Goal: Register for event/course

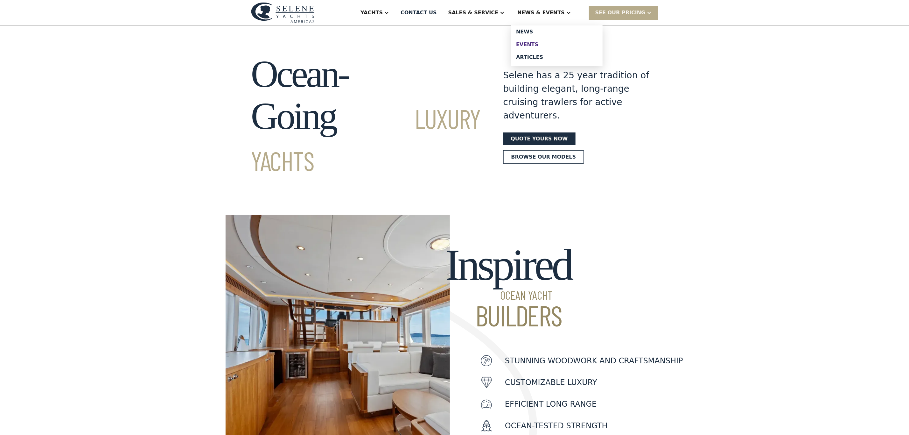
click at [551, 42] on div "Events" at bounding box center [556, 44] width 81 height 5
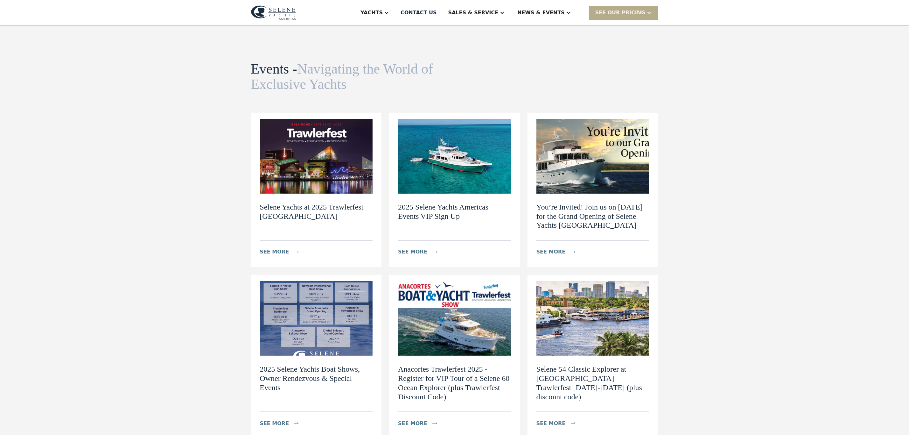
click at [439, 213] on h2 "2025 Selene Yachts Americas Events VIP Sign Up" at bounding box center [454, 211] width 113 height 18
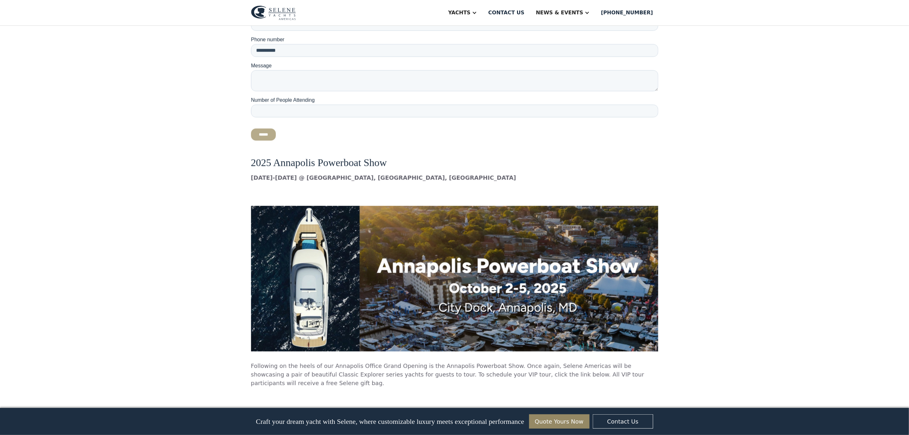
scroll to position [2720, 0]
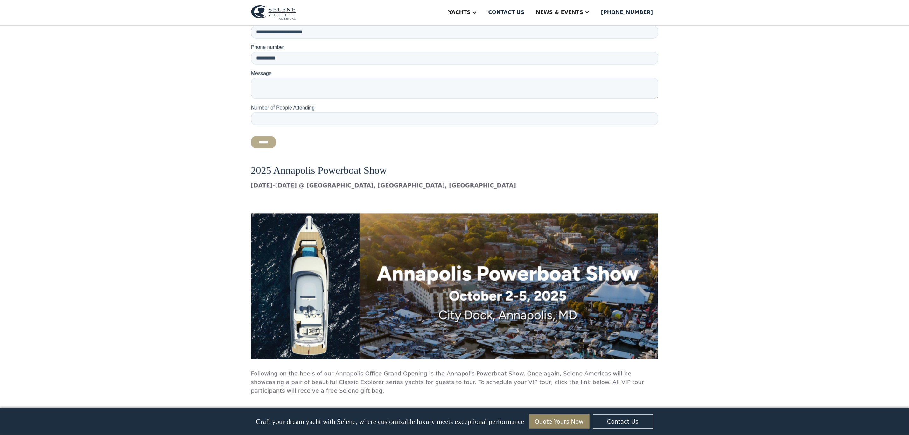
click at [398, 213] on img at bounding box center [454, 285] width 407 height 145
